Goal: Information Seeking & Learning: Learn about a topic

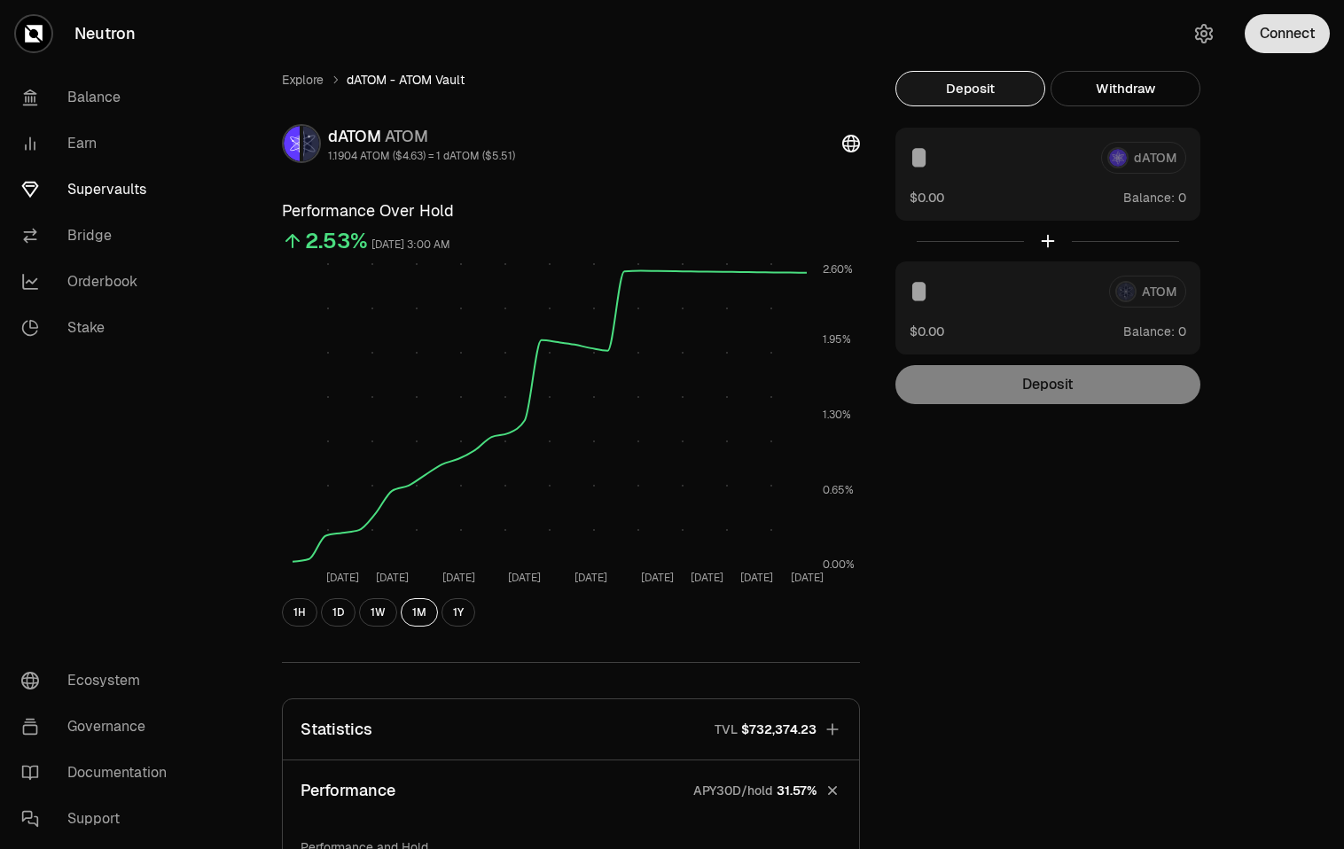
click at [1280, 19] on button "Connect" at bounding box center [1287, 33] width 85 height 39
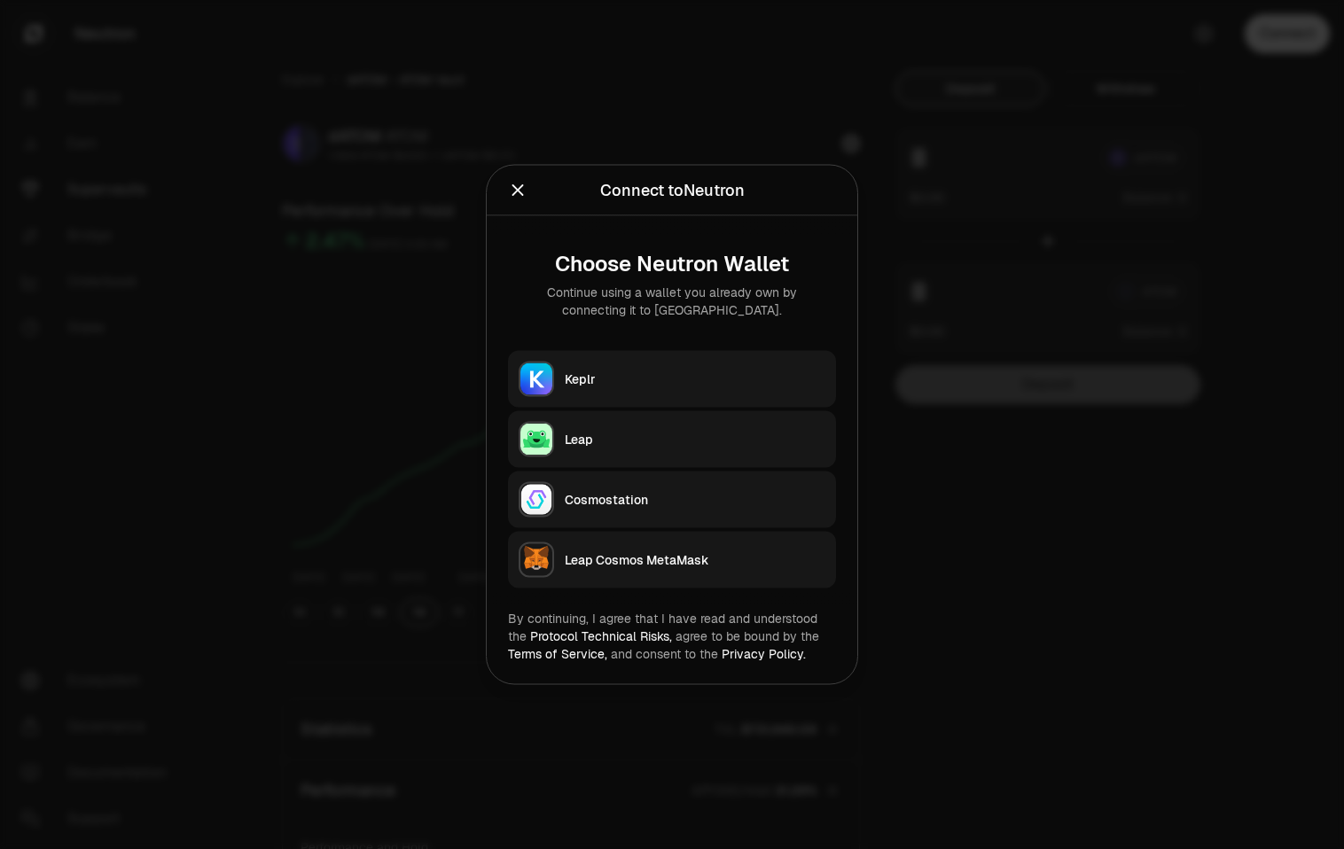
click at [591, 399] on button "Keplr" at bounding box center [672, 379] width 328 height 57
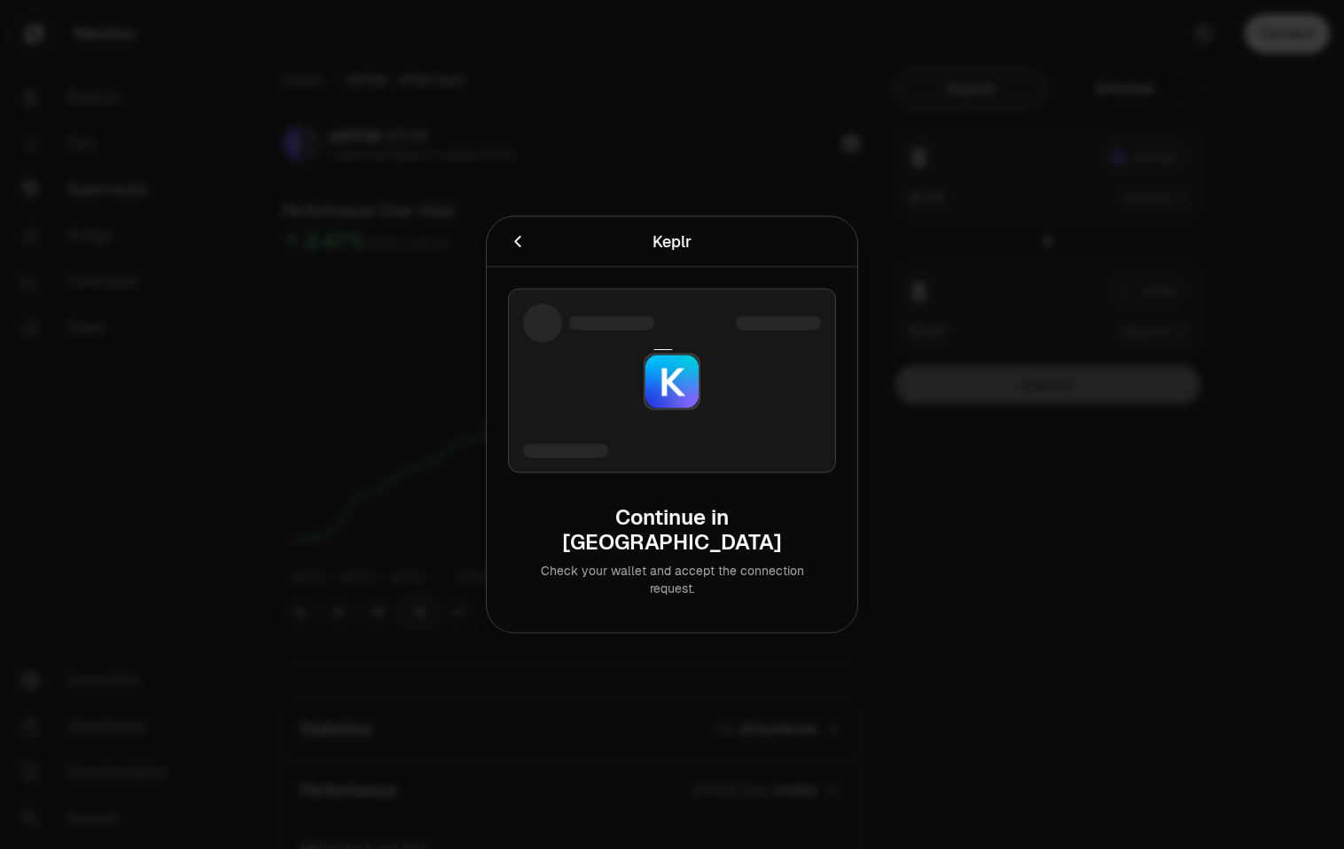
click at [179, 175] on div at bounding box center [672, 424] width 1344 height 849
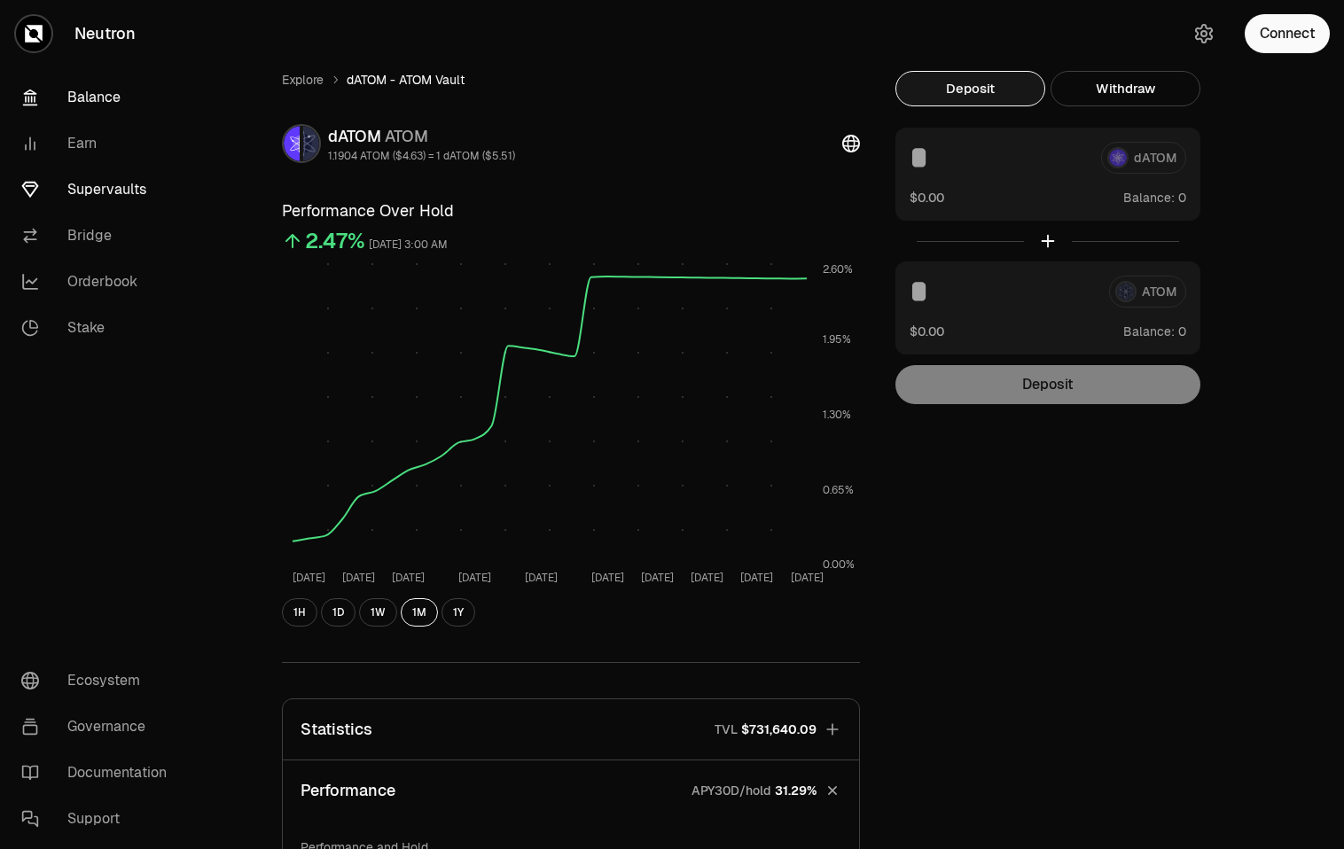
click at [73, 95] on link "Balance" at bounding box center [99, 97] width 184 height 46
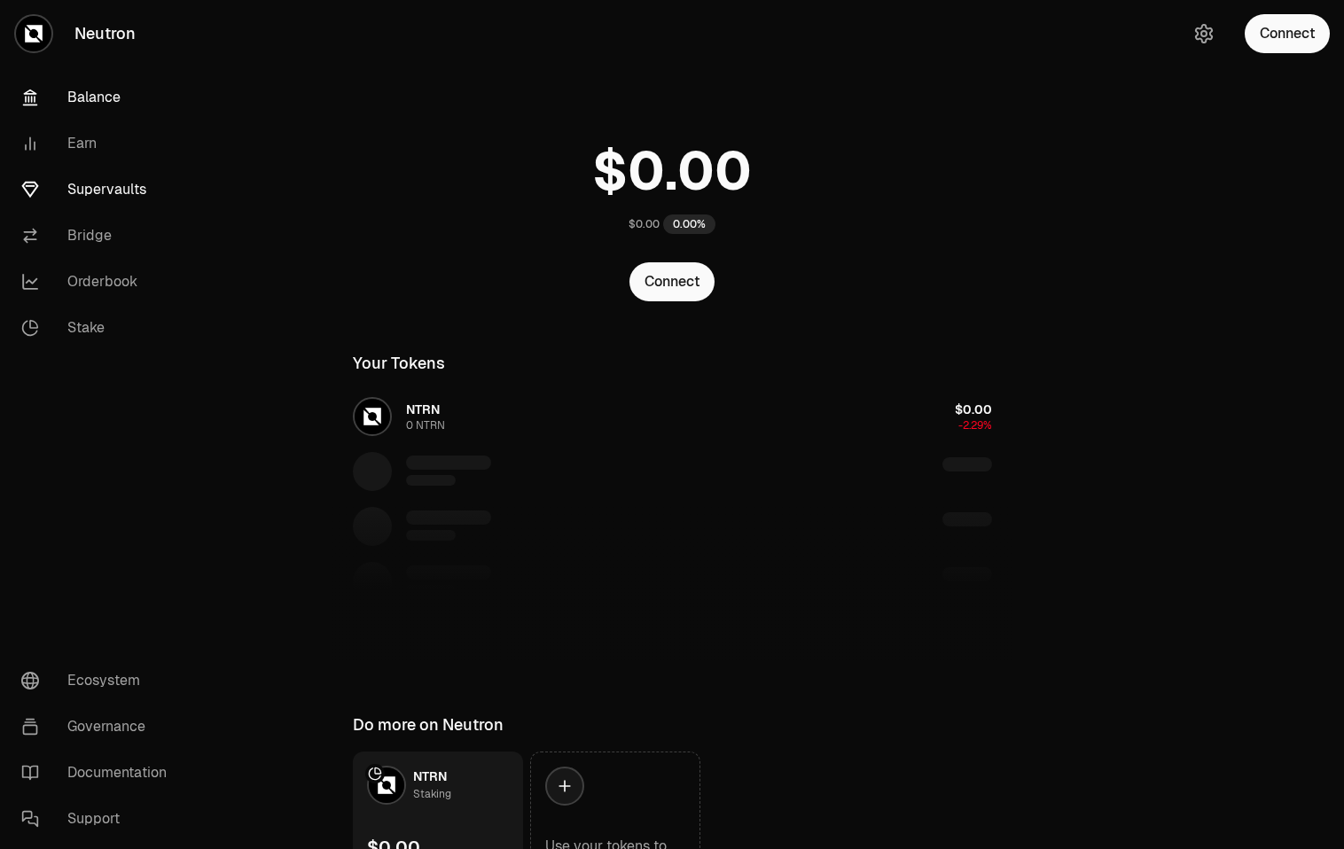
click at [87, 210] on link "Supervaults" at bounding box center [99, 190] width 184 height 46
click at [88, 197] on link "Supervaults" at bounding box center [99, 190] width 184 height 46
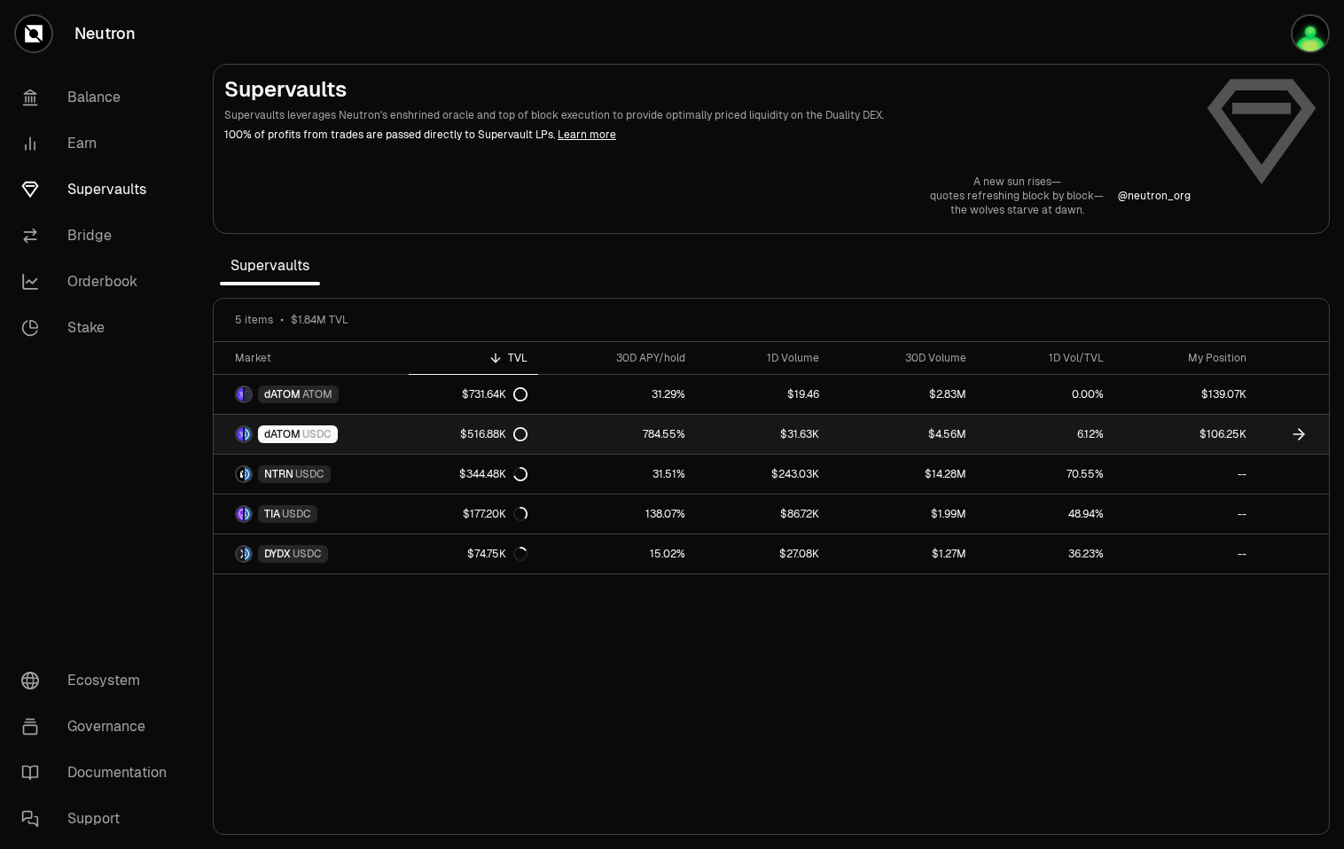
click at [874, 433] on link "$4.56M" at bounding box center [903, 434] width 147 height 39
